Goal: Task Accomplishment & Management: Manage account settings

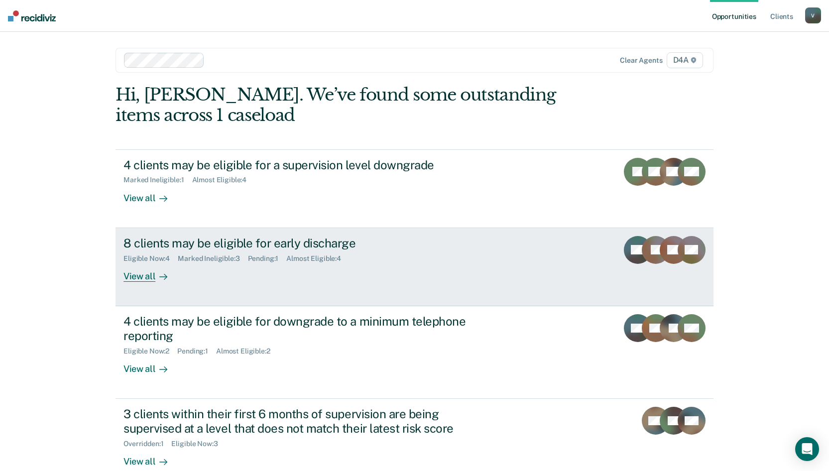
scroll to position [20, 0]
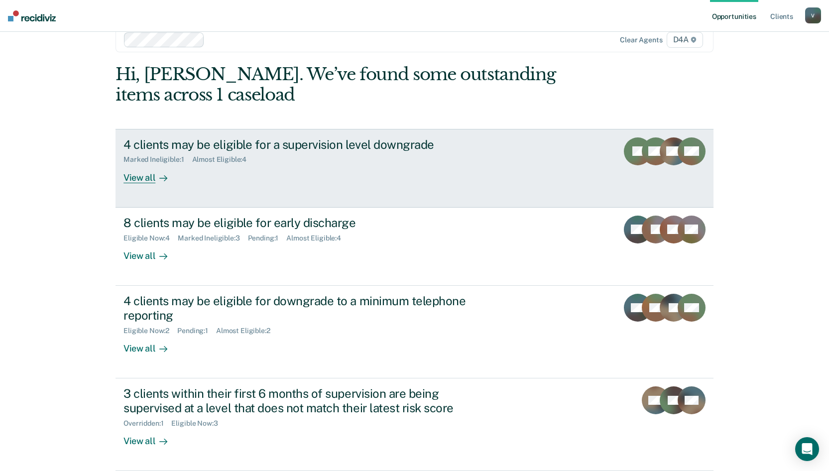
click at [129, 176] on div "View all" at bounding box center [152, 173] width 56 height 19
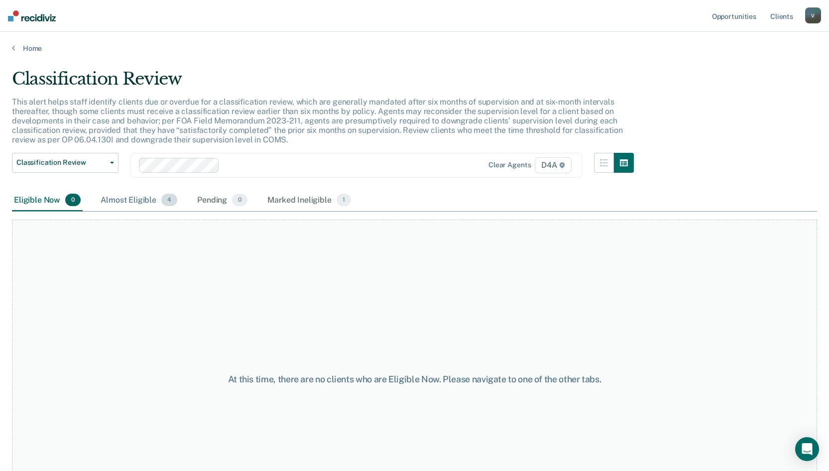
click at [121, 194] on div "Almost Eligible 4" at bounding box center [139, 201] width 81 height 22
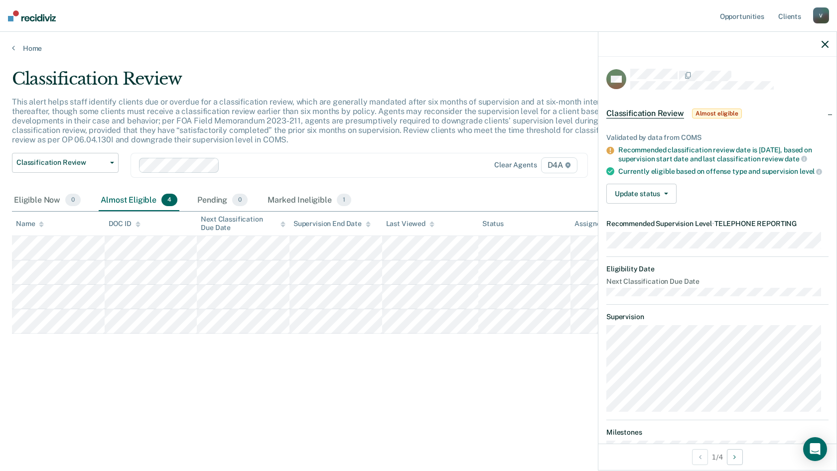
click at [828, 45] on div at bounding box center [717, 44] width 238 height 25
click at [824, 46] on icon "button" at bounding box center [824, 44] width 7 height 7
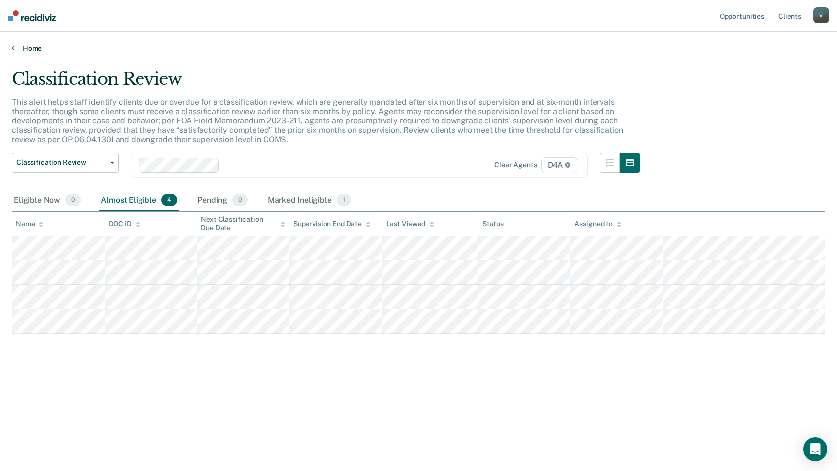
click at [14, 47] on icon at bounding box center [13, 48] width 3 height 8
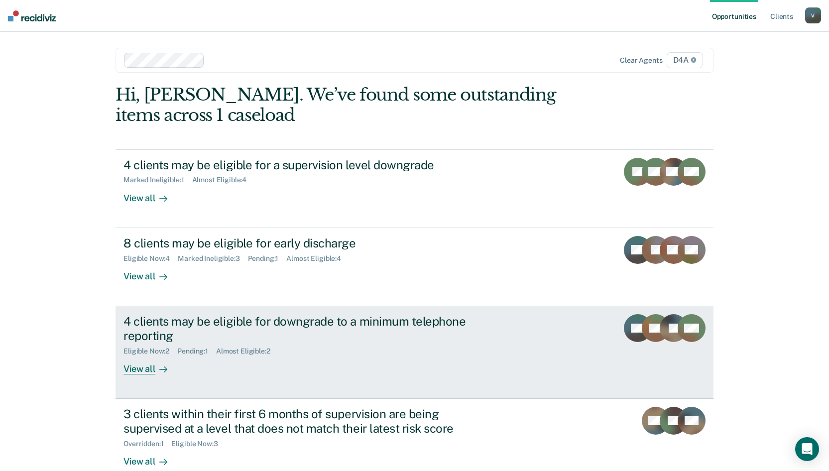
scroll to position [50, 0]
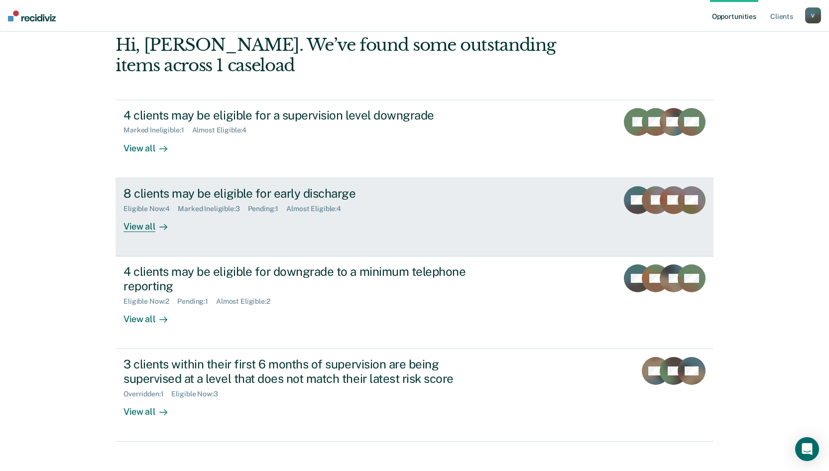
click at [144, 224] on div "View all" at bounding box center [152, 222] width 56 height 19
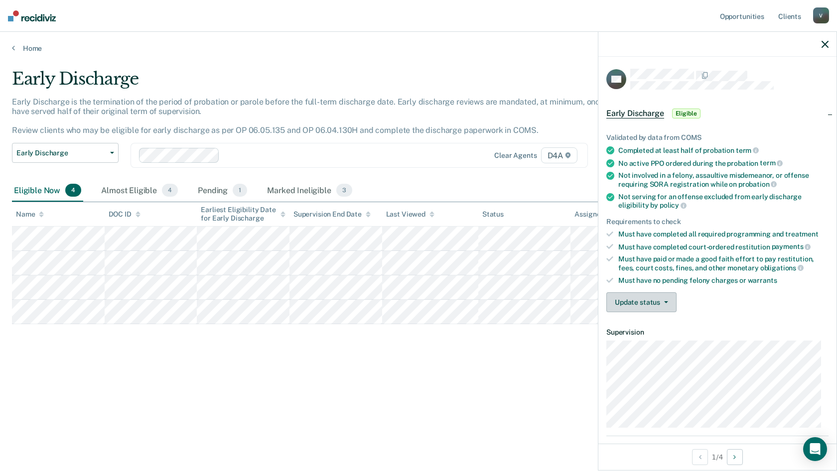
click at [669, 305] on button "Update status" at bounding box center [641, 302] width 70 height 20
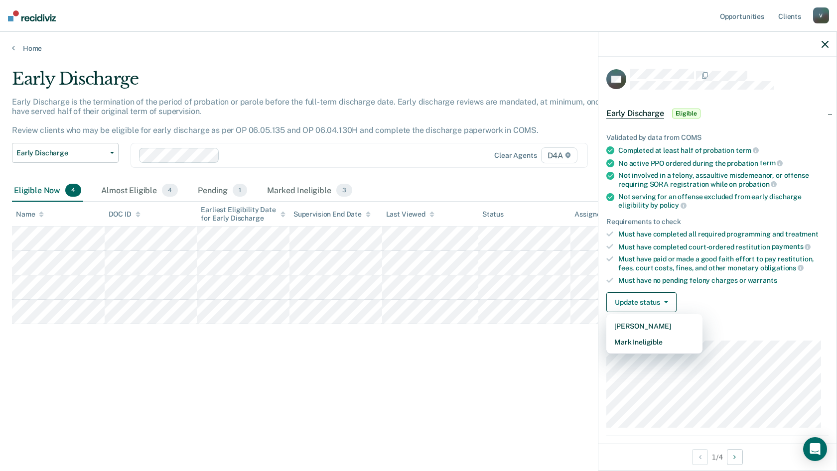
click at [736, 297] on div "Update status [PERSON_NAME] Mark Ineligible" at bounding box center [717, 302] width 222 height 20
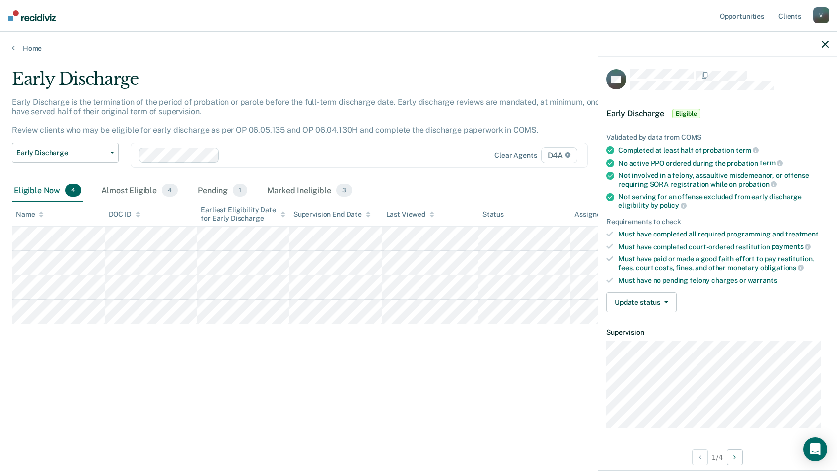
click at [826, 43] on icon "button" at bounding box center [824, 44] width 7 height 7
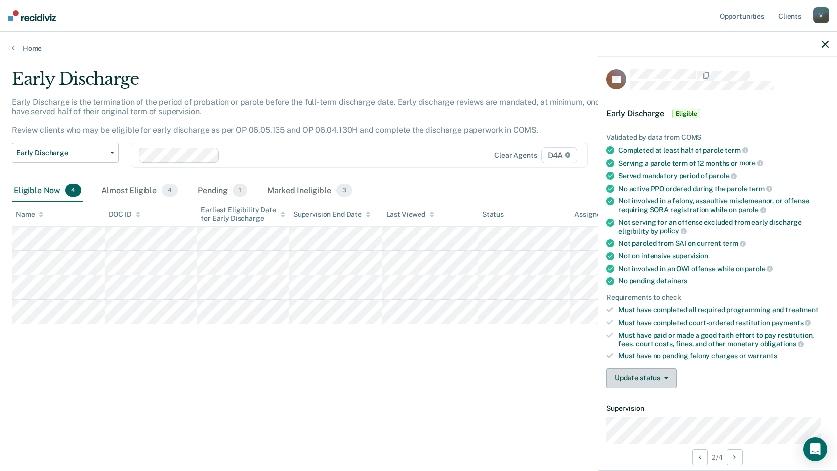
click at [656, 386] on button "Update status" at bounding box center [641, 379] width 70 height 20
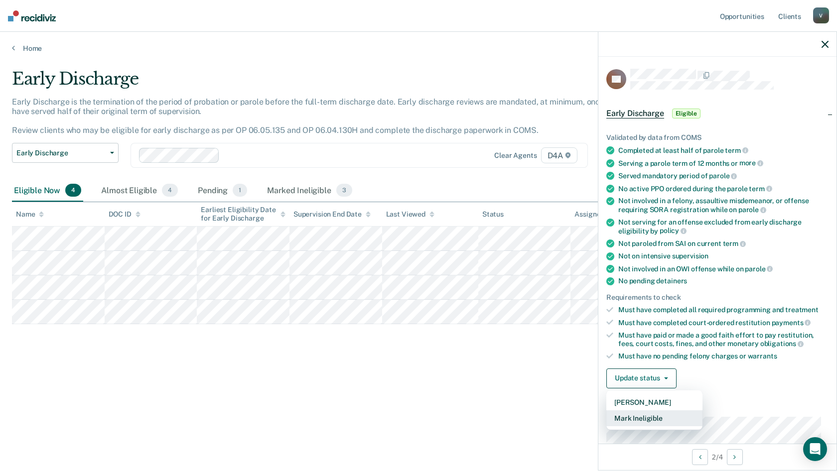
click at [644, 416] on button "Mark Ineligible" at bounding box center [654, 418] width 96 height 16
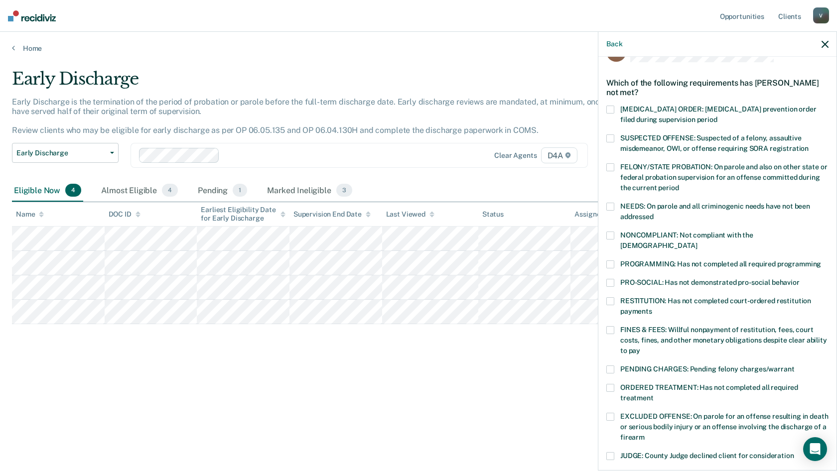
scroll to position [50, 0]
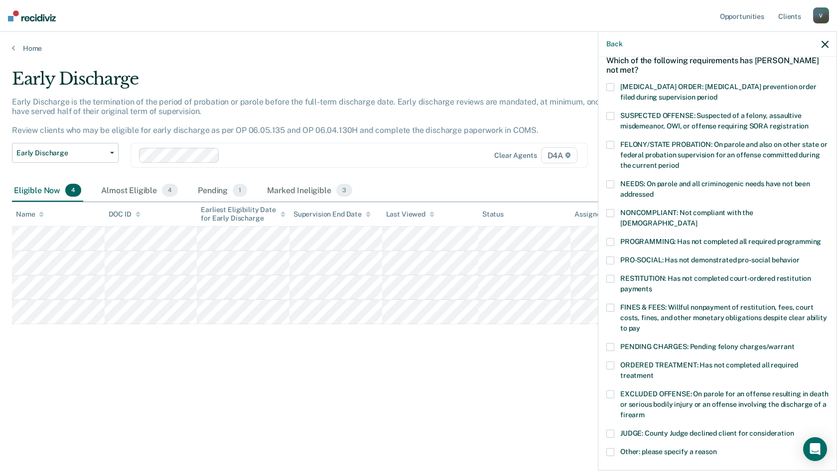
click at [614, 291] on div "RESTITUTION: Has not completed court-ordered restitution payments" at bounding box center [717, 289] width 222 height 29
click at [609, 275] on span at bounding box center [610, 279] width 8 height 8
click at [608, 304] on span at bounding box center [610, 308] width 8 height 8
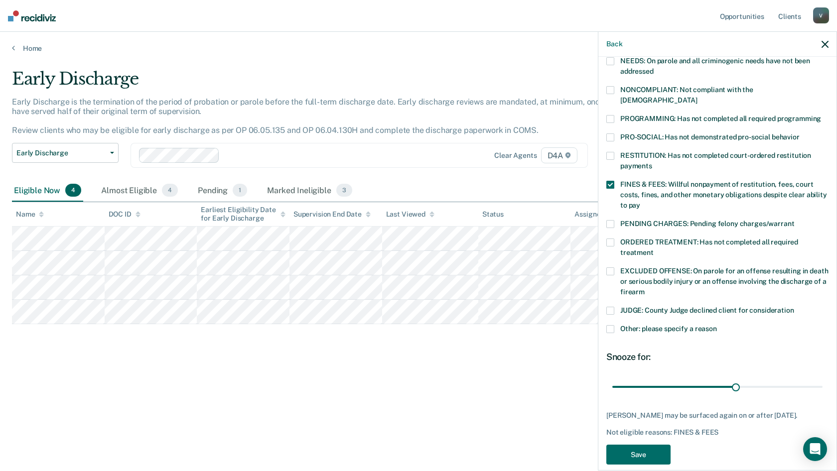
scroll to position [184, 0]
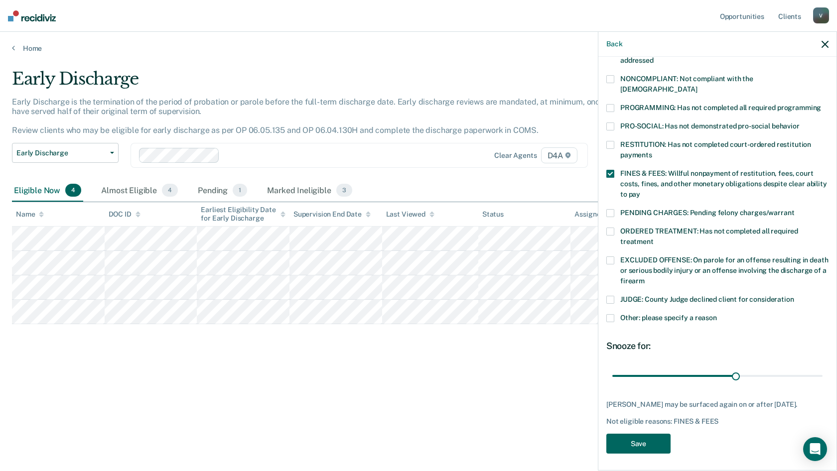
click at [645, 444] on button "Save" at bounding box center [638, 444] width 64 height 20
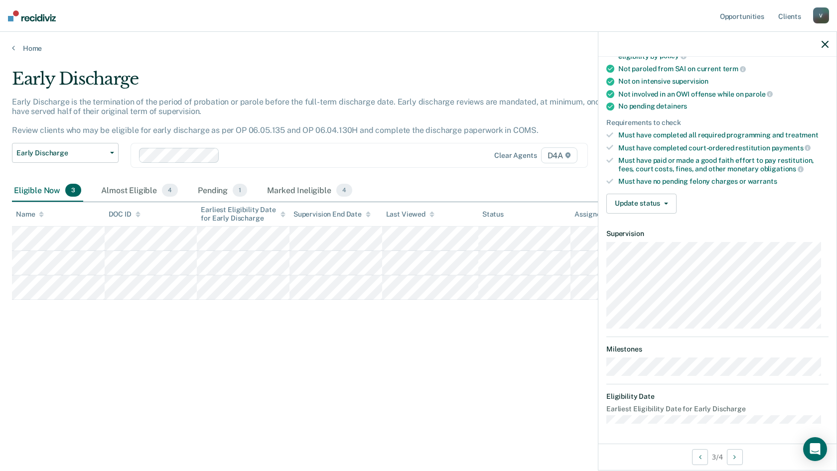
scroll to position [173, 0]
click at [652, 204] on button "Update status" at bounding box center [641, 205] width 70 height 20
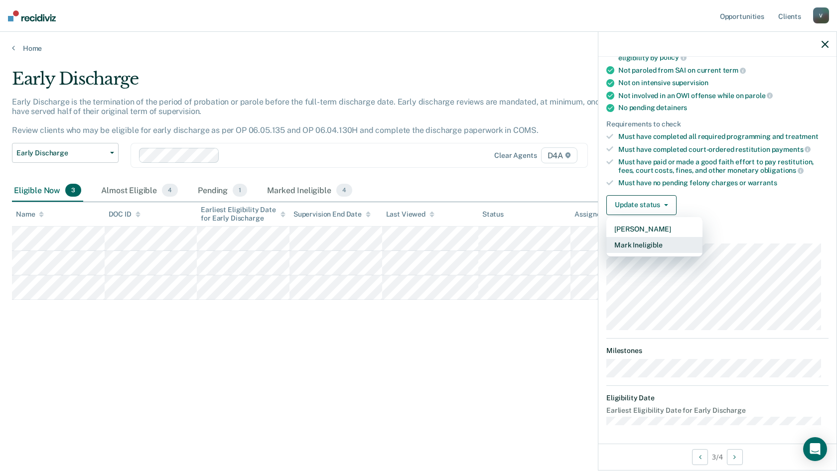
click at [657, 248] on button "Mark Ineligible" at bounding box center [654, 245] width 96 height 16
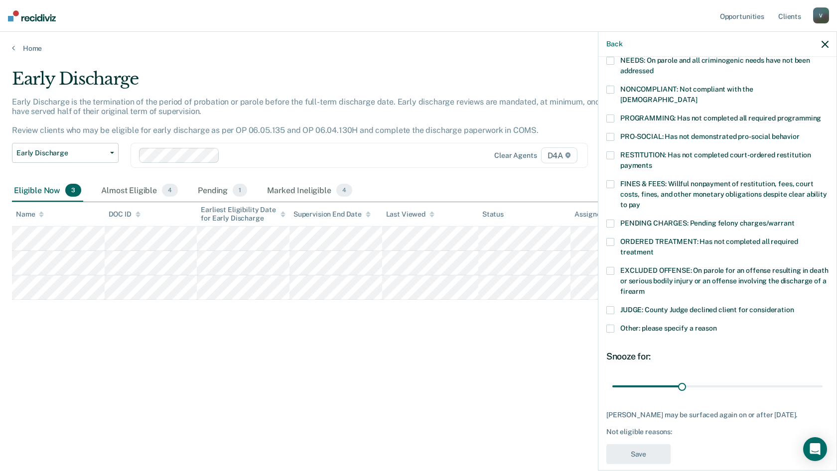
click at [621, 181] on span "FINES & FEES: Willful nonpayment of restitution, fees, court costs, fines, and …" at bounding box center [723, 194] width 207 height 29
click at [640, 448] on button "Save" at bounding box center [638, 454] width 64 height 20
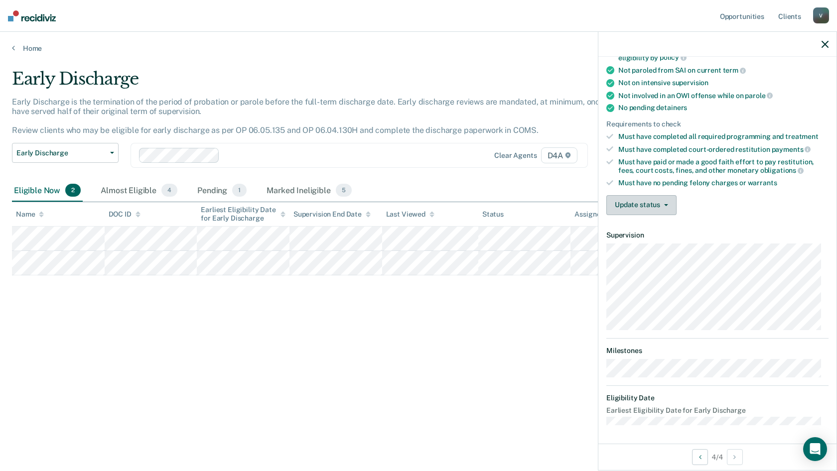
click at [649, 204] on button "Update status" at bounding box center [641, 205] width 70 height 20
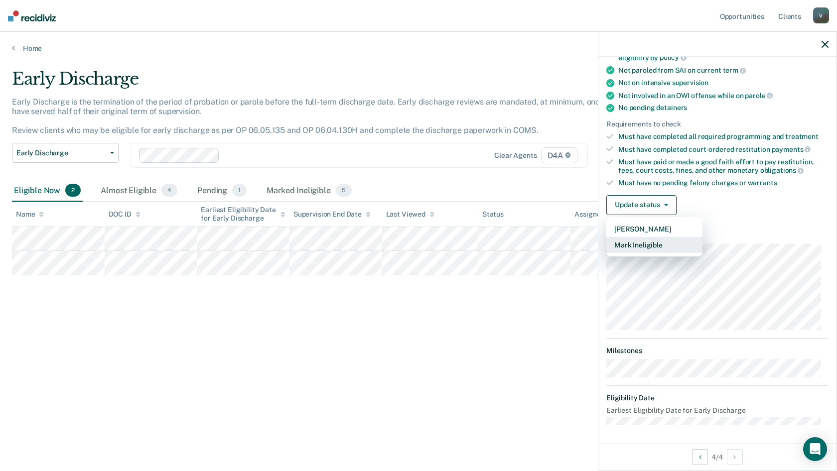
click at [656, 247] on button "Mark Ineligible" at bounding box center [654, 245] width 96 height 16
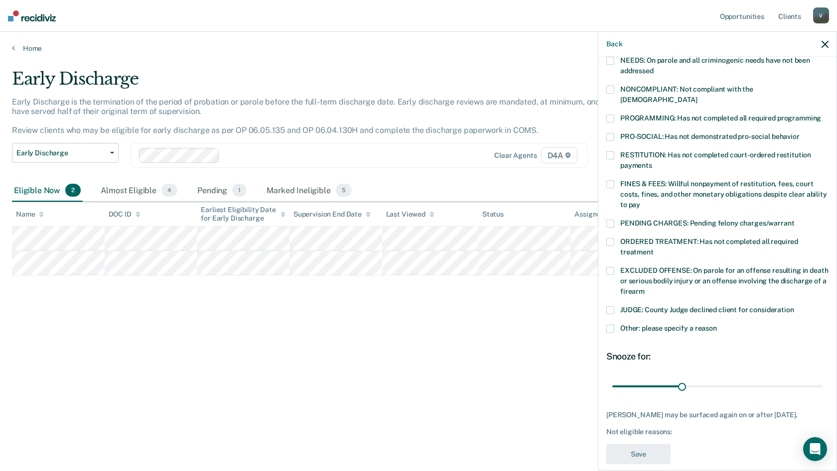
click at [614, 89] on label "NONCOMPLIANT: Not compliant with the [DEMOGRAPHIC_DATA]" at bounding box center [717, 96] width 222 height 21
click at [646, 453] on button "Save" at bounding box center [638, 454] width 64 height 20
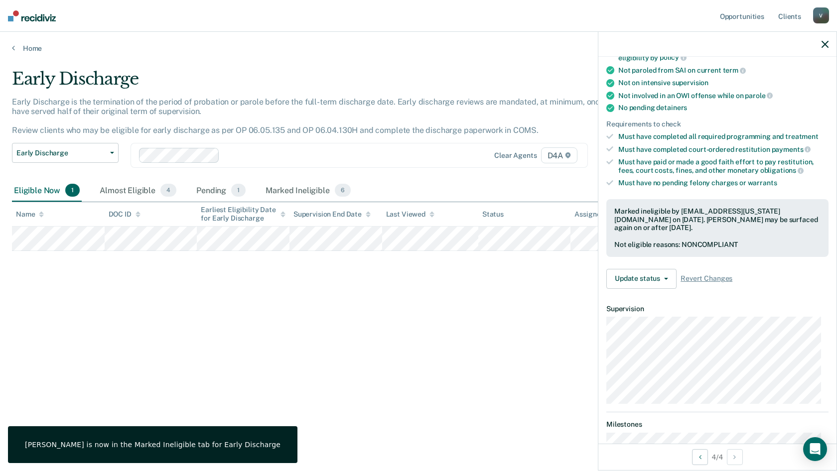
click at [833, 44] on div at bounding box center [717, 44] width 238 height 25
click at [829, 43] on div at bounding box center [717, 44] width 238 height 25
click at [824, 44] on icon "button" at bounding box center [824, 44] width 7 height 7
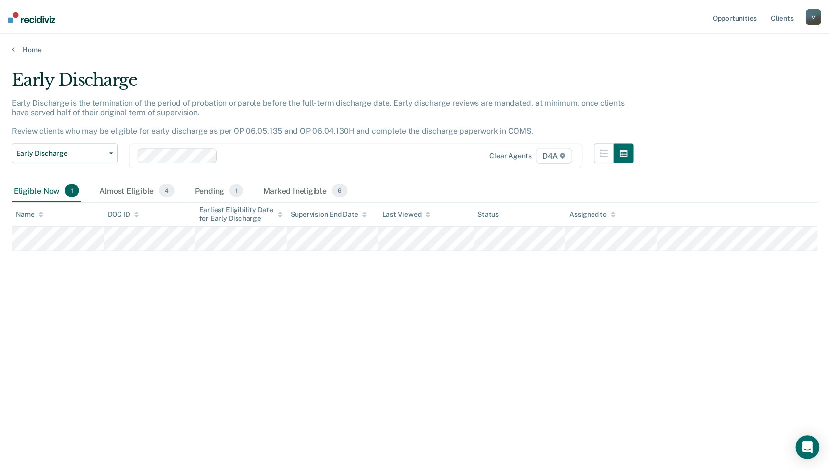
scroll to position [0, 0]
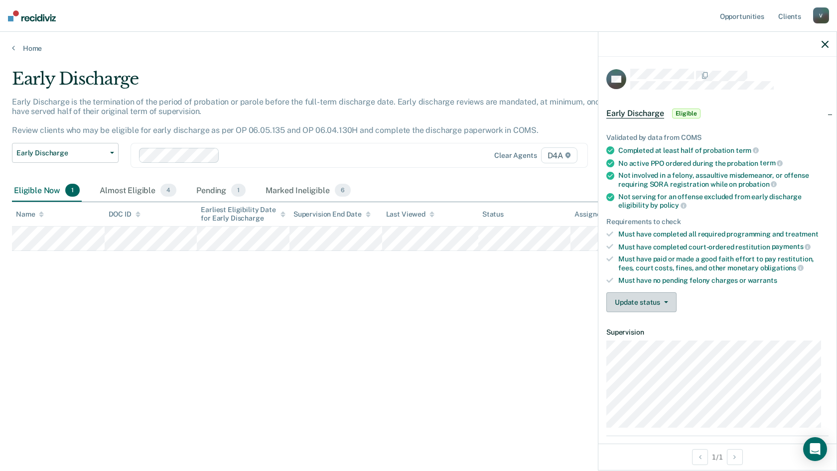
click at [631, 295] on button "Update status" at bounding box center [641, 302] width 70 height 20
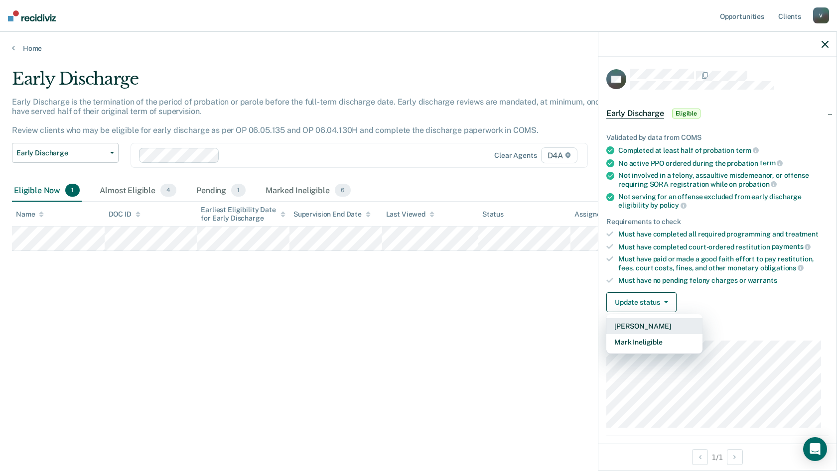
click at [652, 321] on button "[PERSON_NAME]" at bounding box center [654, 326] width 96 height 16
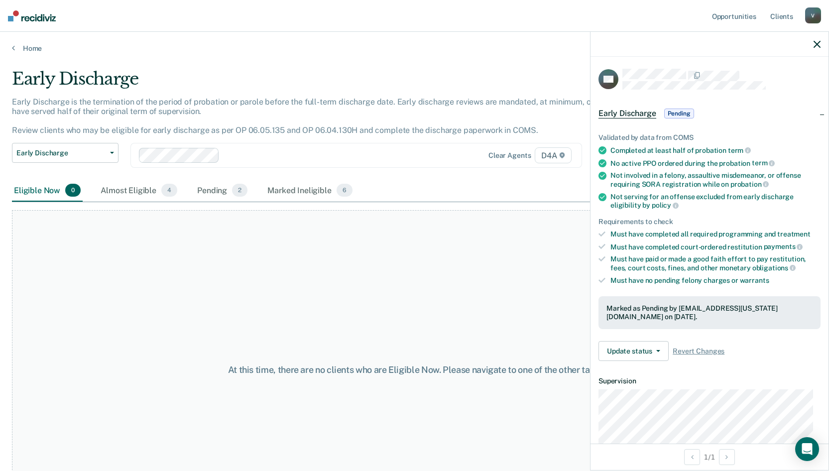
click at [815, 46] on icon "button" at bounding box center [817, 44] width 7 height 7
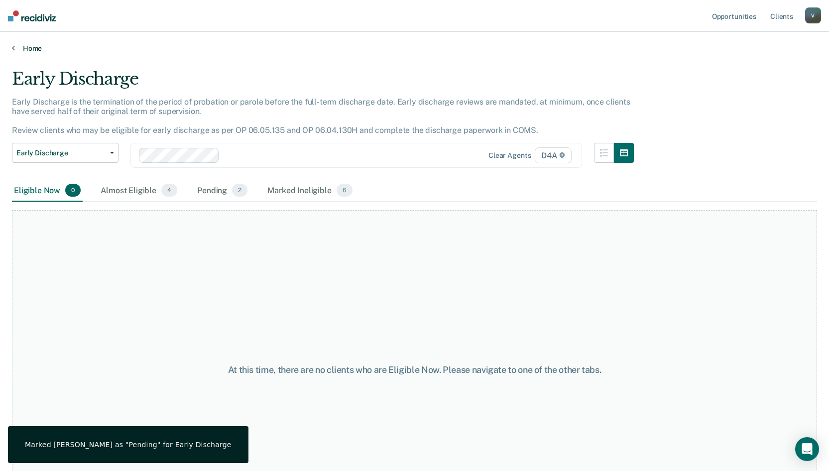
click at [26, 50] on link "Home" at bounding box center [414, 48] width 805 height 9
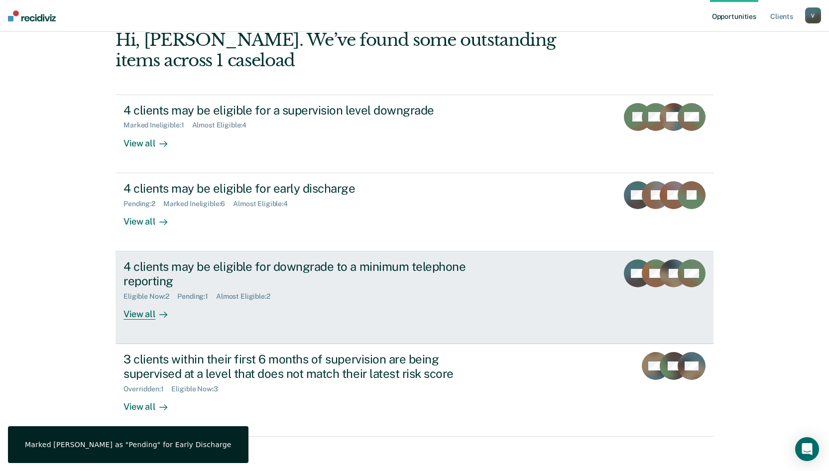
scroll to position [60, 0]
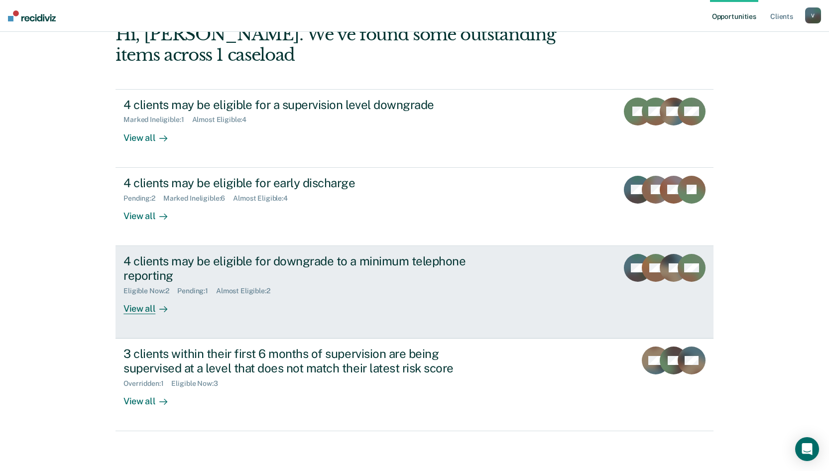
click at [132, 311] on div "View all" at bounding box center [152, 304] width 56 height 19
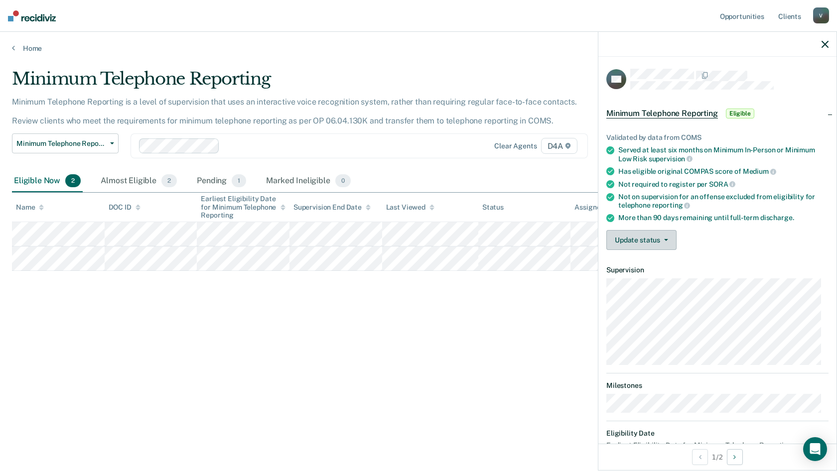
click at [652, 243] on button "Update status" at bounding box center [641, 240] width 70 height 20
click at [823, 47] on icon "button" at bounding box center [824, 44] width 7 height 7
click at [658, 243] on button "Update status" at bounding box center [641, 240] width 70 height 20
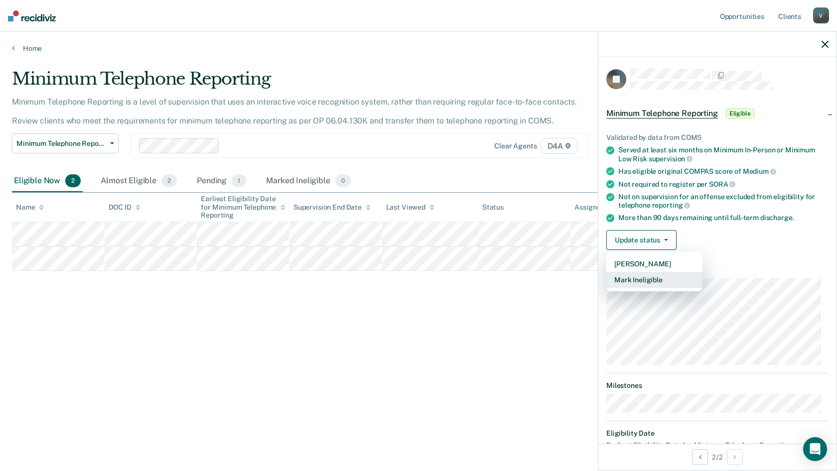
click at [650, 281] on button "Mark Ineligible" at bounding box center [654, 280] width 96 height 16
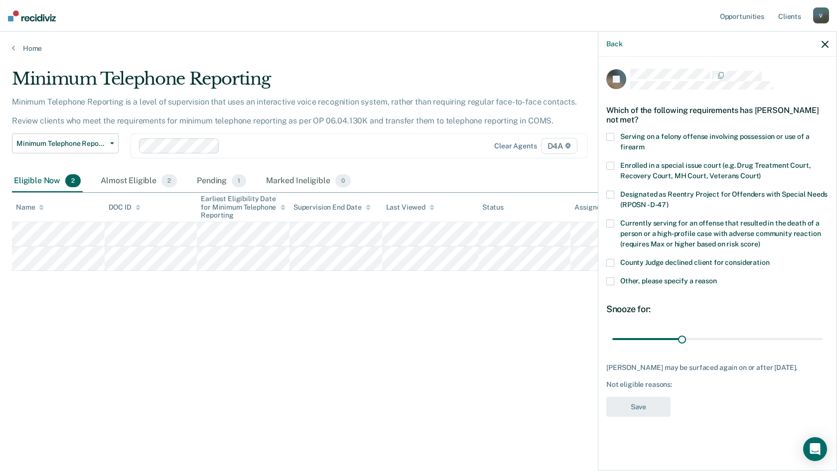
click at [609, 282] on span at bounding box center [610, 281] width 8 height 8
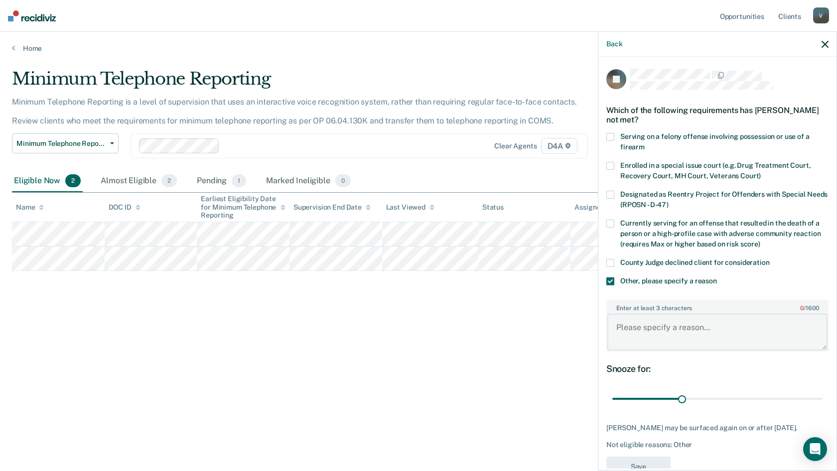
click at [655, 335] on textarea "Enter at least 3 characters 0 / 1600" at bounding box center [717, 332] width 220 height 37
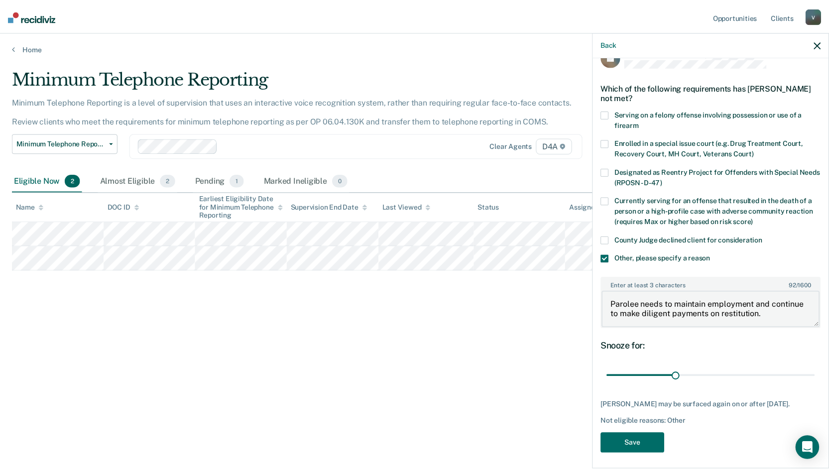
scroll to position [34, 0]
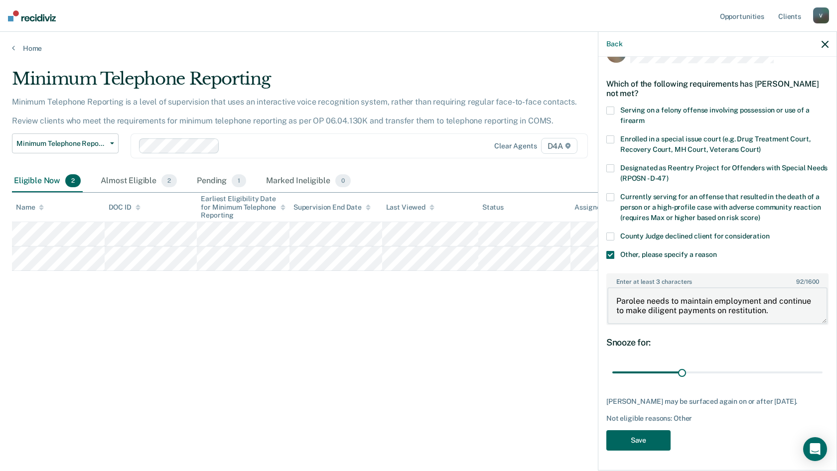
type textarea "Parolee needs to maintain employment and continue to make diligent payments on …"
click at [654, 444] on button "Save" at bounding box center [638, 440] width 64 height 20
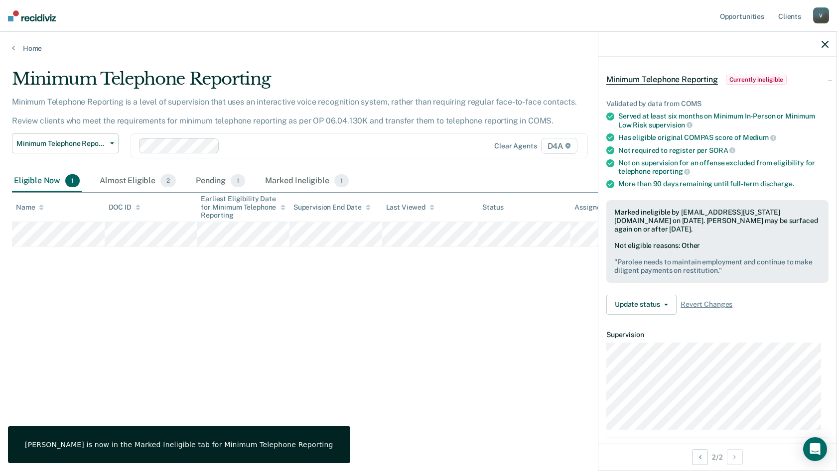
click at [826, 44] on icon "button" at bounding box center [824, 44] width 7 height 7
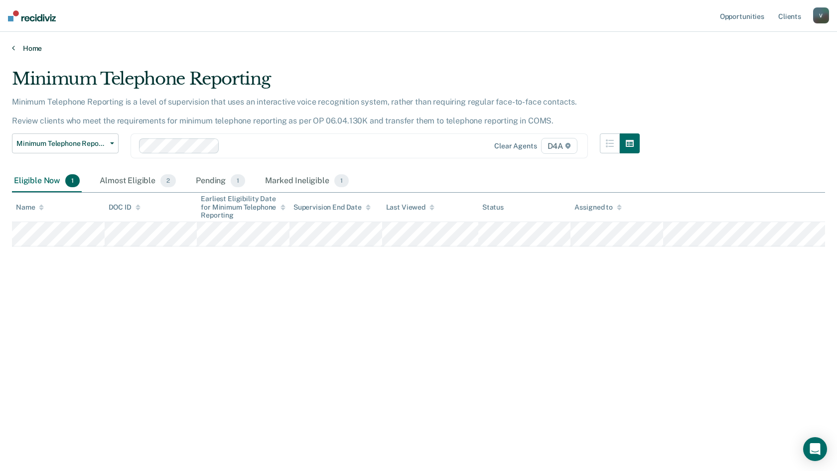
click at [30, 50] on link "Home" at bounding box center [418, 48] width 813 height 9
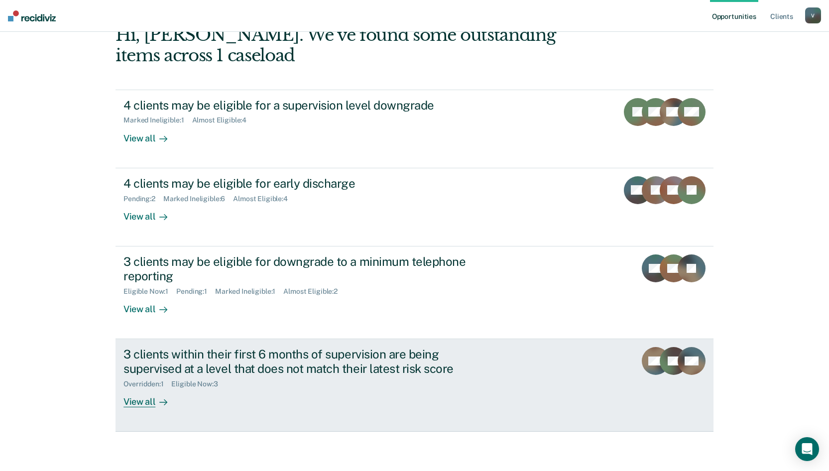
scroll to position [60, 0]
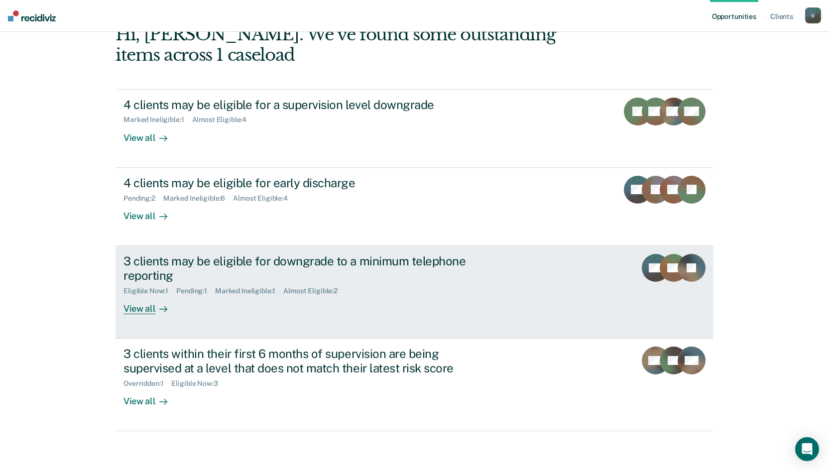
click at [140, 306] on div "View all" at bounding box center [152, 304] width 56 height 19
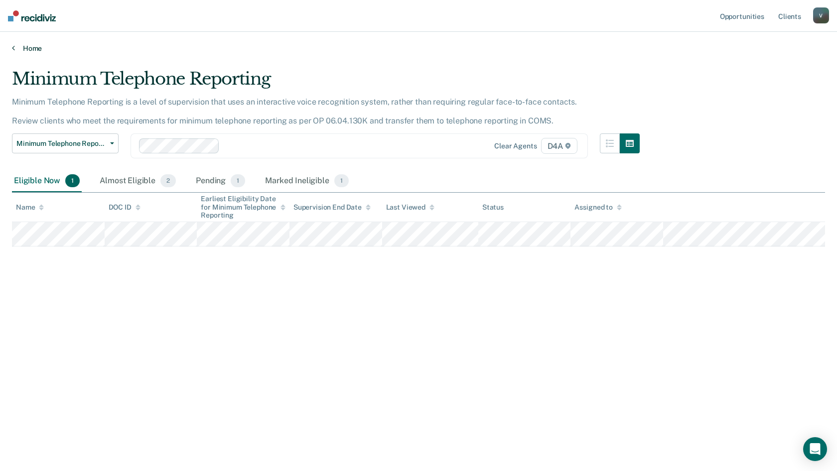
click at [19, 48] on link "Home" at bounding box center [418, 48] width 813 height 9
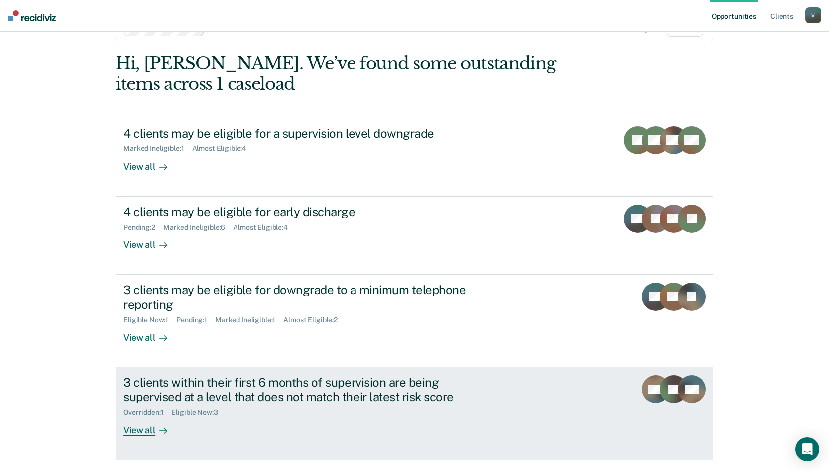
scroll to position [60, 0]
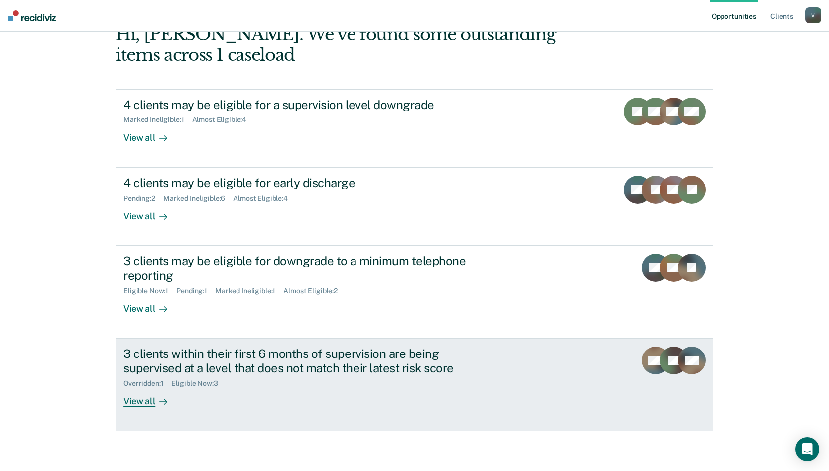
click at [150, 403] on div "View all" at bounding box center [152, 396] width 56 height 19
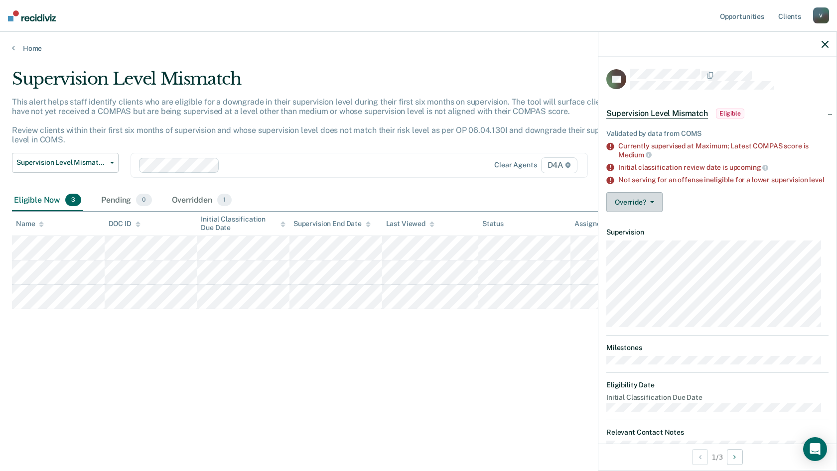
click at [636, 205] on button "Override?" at bounding box center [634, 202] width 56 height 20
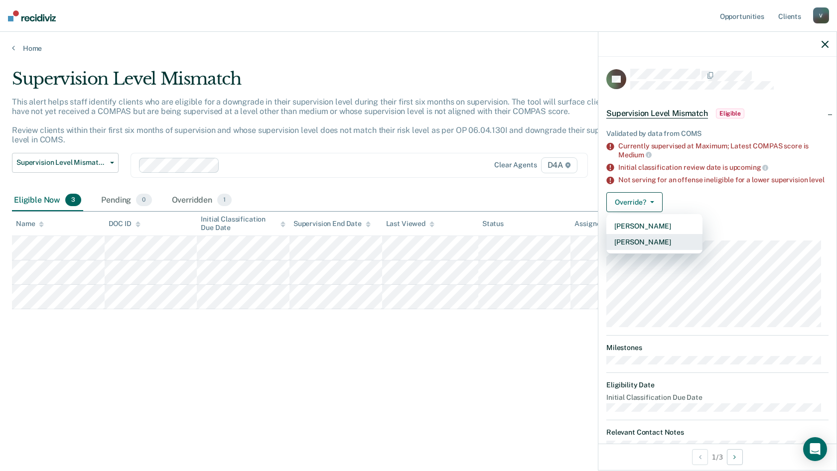
click at [647, 248] on button "[PERSON_NAME]" at bounding box center [654, 242] width 96 height 16
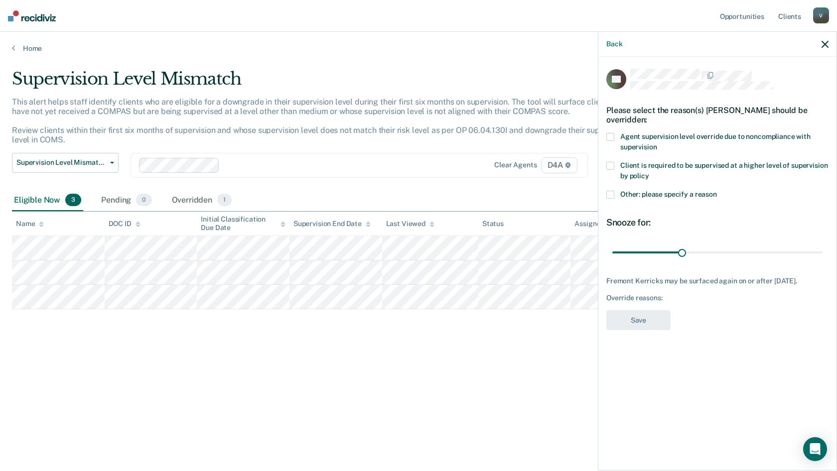
click at [618, 135] on label "Agent supervision level override due to noncompliance with supervision" at bounding box center [717, 143] width 222 height 21
click at [647, 329] on button "Save" at bounding box center [638, 320] width 64 height 20
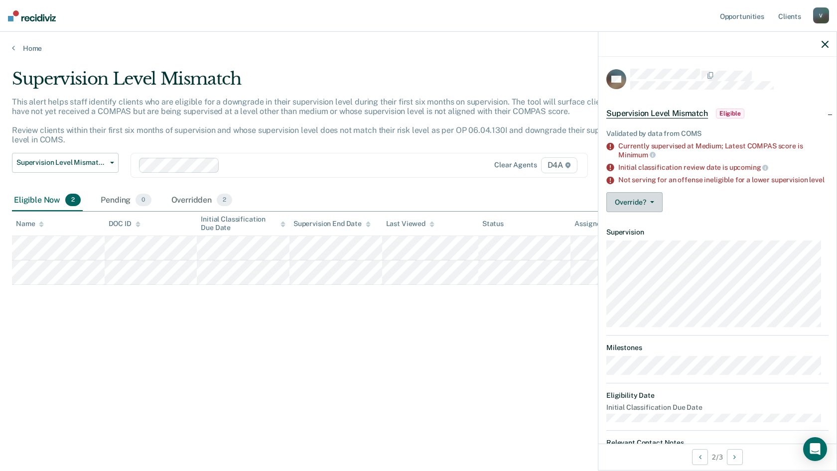
click at [643, 212] on button "Override?" at bounding box center [634, 202] width 56 height 20
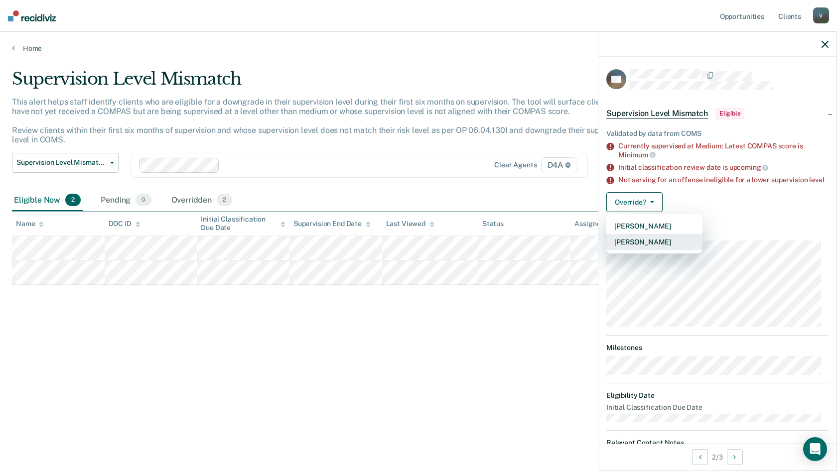
click at [658, 248] on button "[PERSON_NAME]" at bounding box center [654, 242] width 96 height 16
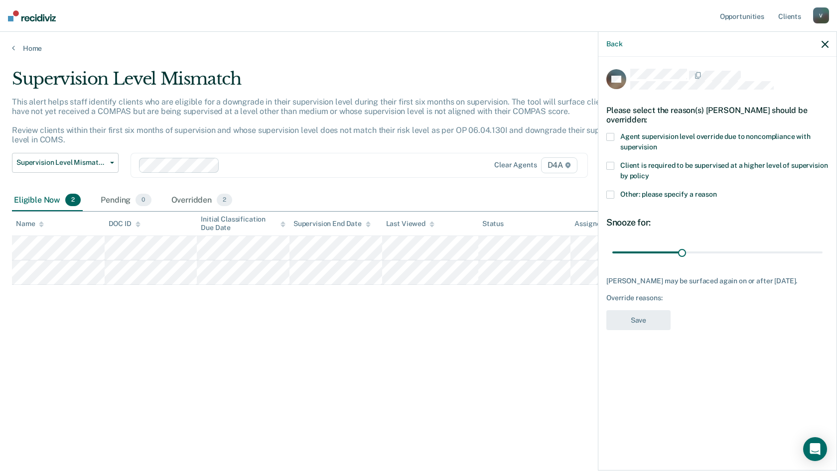
click at [612, 134] on span at bounding box center [610, 137] width 8 height 8
click at [650, 330] on button "Save" at bounding box center [638, 320] width 64 height 20
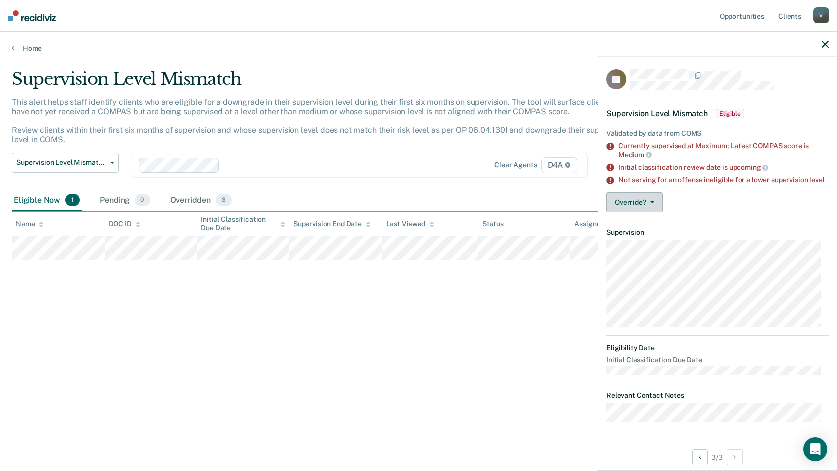
click at [655, 209] on button "Override?" at bounding box center [634, 202] width 56 height 20
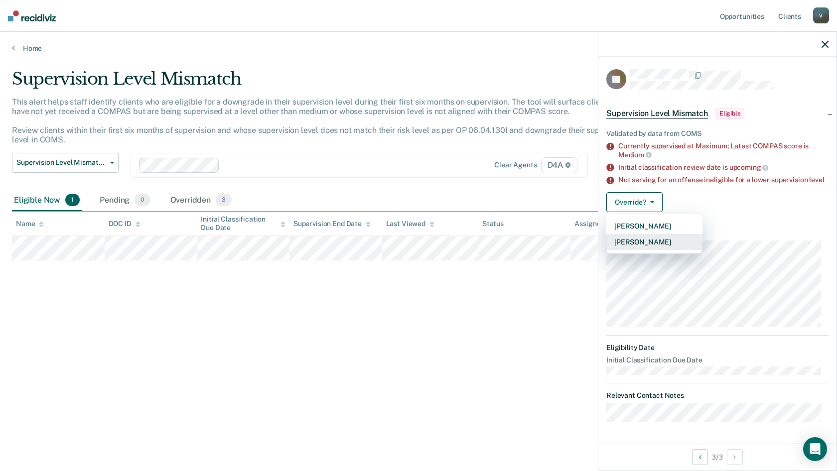
click at [660, 249] on button "[PERSON_NAME]" at bounding box center [654, 242] width 96 height 16
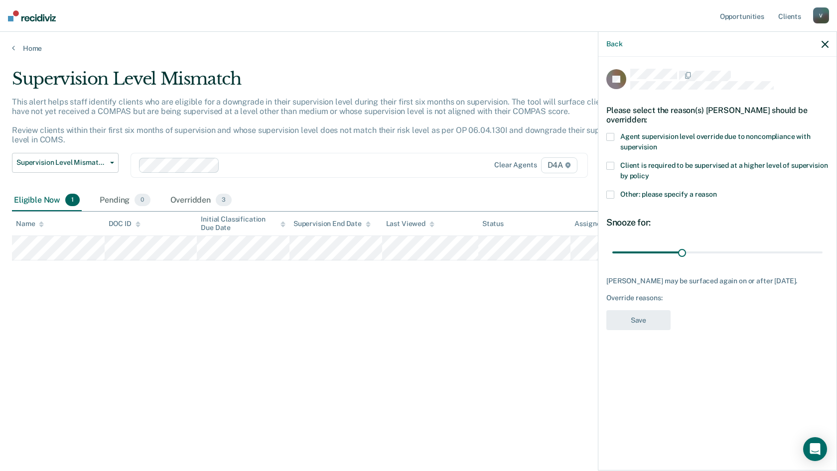
click at [607, 155] on div "TT Please select the reason(s) [PERSON_NAME] should be overridden: Agent superv…" at bounding box center [717, 263] width 238 height 412
click at [610, 162] on span at bounding box center [610, 166] width 8 height 8
click at [649, 310] on button "Save" at bounding box center [638, 320] width 64 height 20
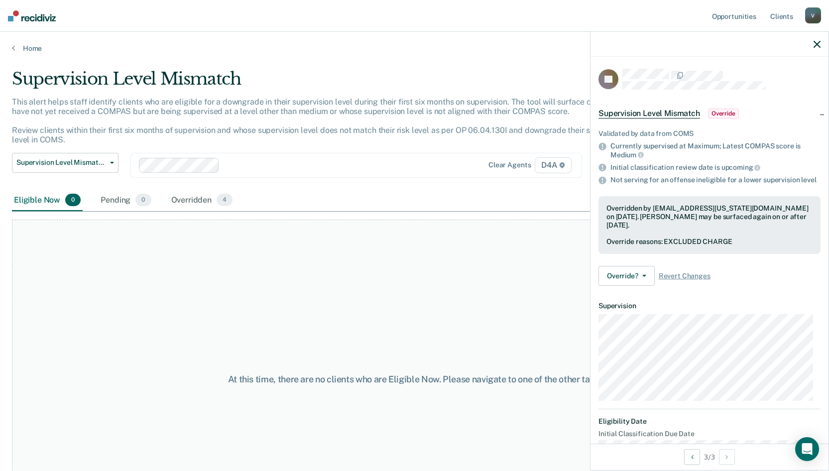
click at [818, 45] on icon "button" at bounding box center [817, 44] width 7 height 7
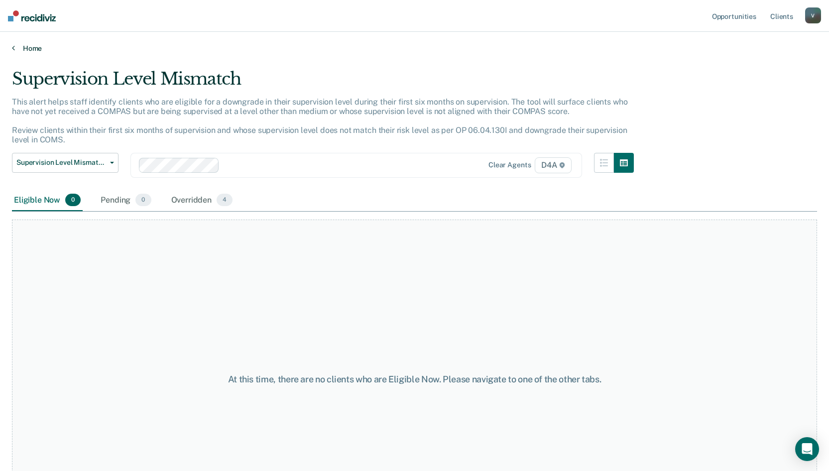
click at [29, 49] on link "Home" at bounding box center [414, 48] width 805 height 9
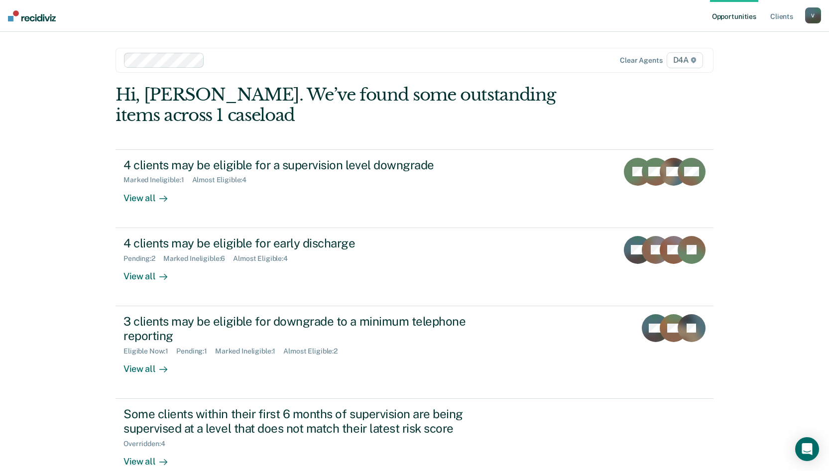
click at [812, 16] on div "V" at bounding box center [813, 15] width 16 height 16
click at [744, 65] on link "Log Out" at bounding box center [773, 65] width 80 height 8
